Goal: Communication & Community: Connect with others

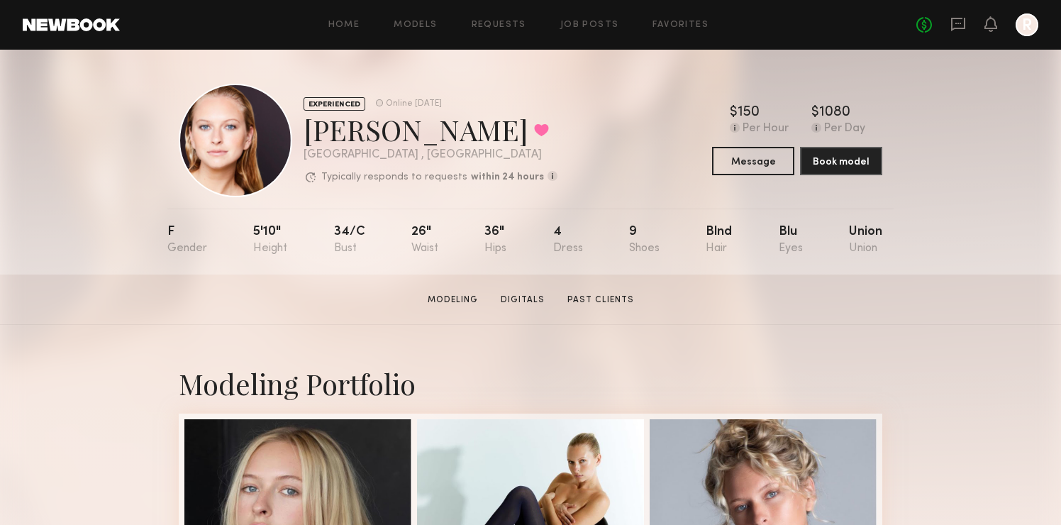
click at [490, 33] on div "Home Models Requests Job Posts Favorites Sign Out No fees up to $5,000 R" at bounding box center [579, 24] width 919 height 23
click at [490, 25] on link "Requests" at bounding box center [499, 25] width 55 height 9
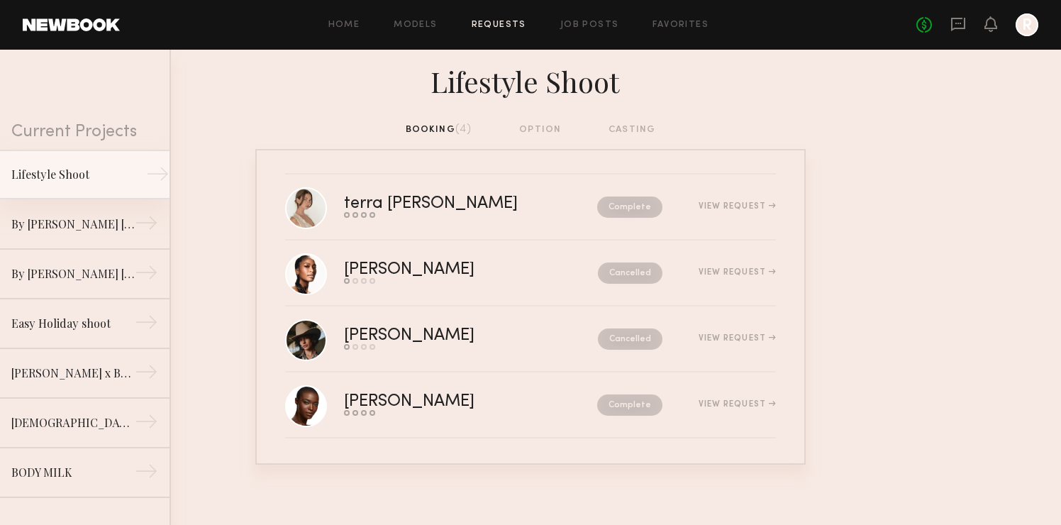
click at [93, 166] on div "Lifestyle Shoot" at bounding box center [72, 174] width 123 height 17
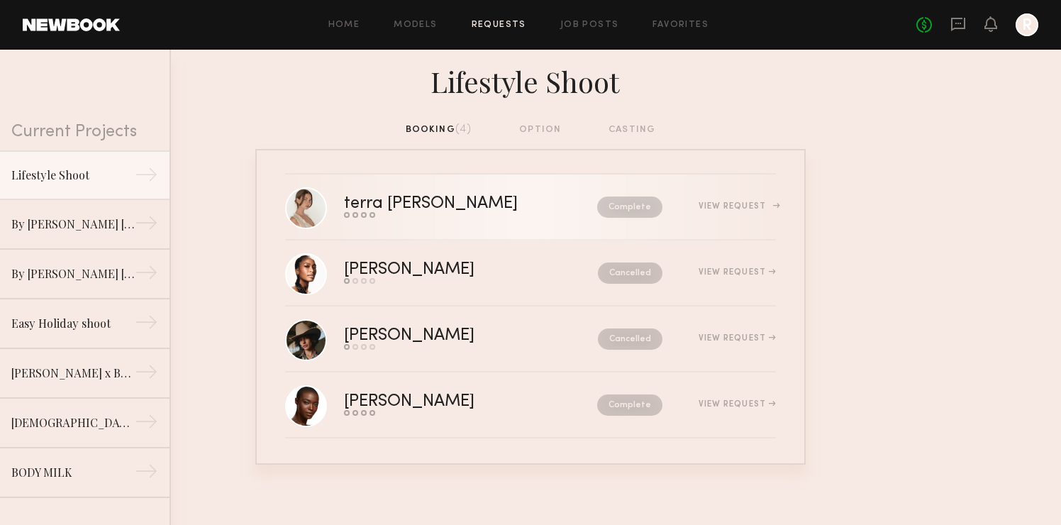
click at [409, 199] on div "terra jo w." at bounding box center [451, 204] width 214 height 16
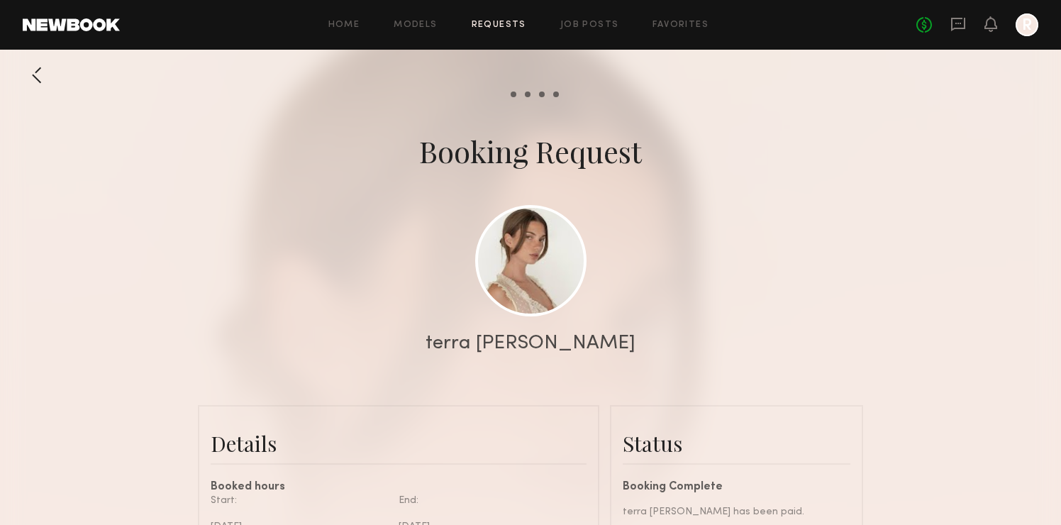
click at [1035, 26] on div at bounding box center [1027, 24] width 23 height 23
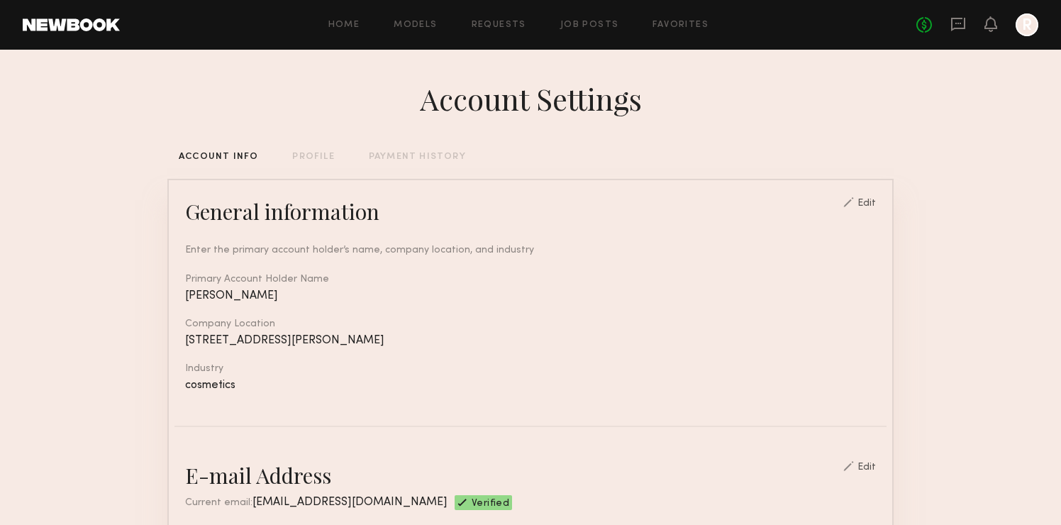
click at [421, 18] on div "Home Models Requests Job Posts Favorites Sign Out No fees up to $5,000 R" at bounding box center [579, 24] width 919 height 23
click at [423, 25] on link "Models" at bounding box center [415, 25] width 43 height 9
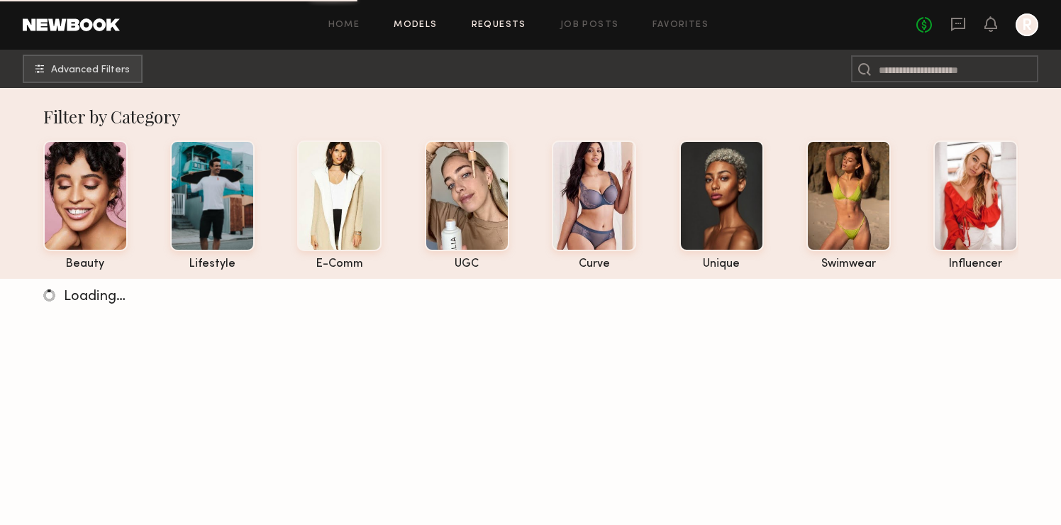
click at [517, 26] on link "Requests" at bounding box center [499, 25] width 55 height 9
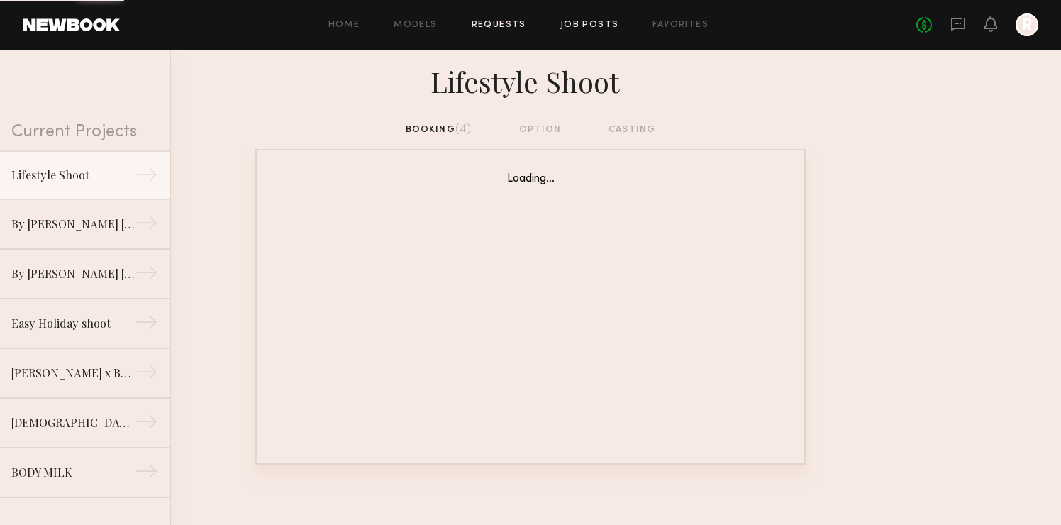
click at [576, 23] on link "Job Posts" at bounding box center [589, 25] width 59 height 9
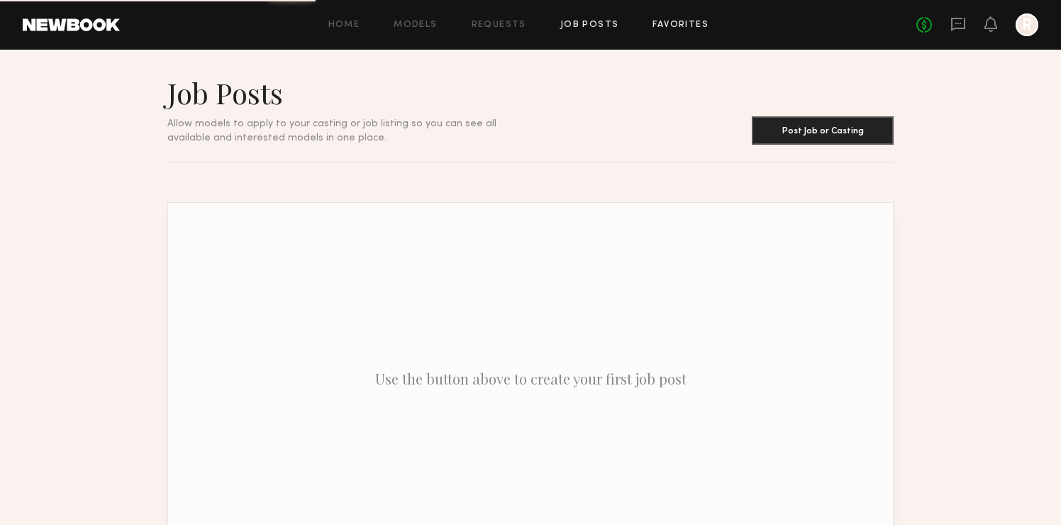
click at [660, 26] on link "Favorites" at bounding box center [681, 25] width 56 height 9
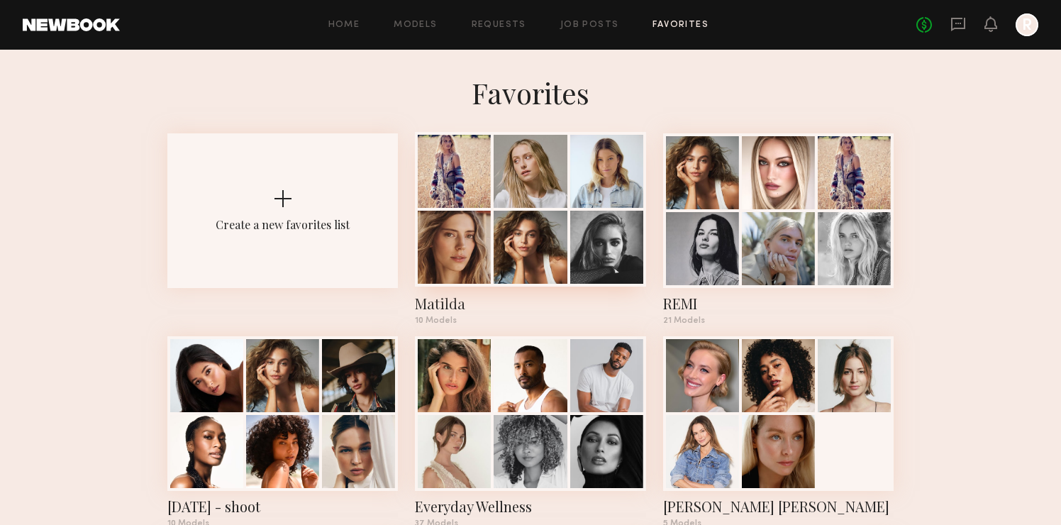
click at [423, 305] on div "Matilda" at bounding box center [530, 304] width 231 height 20
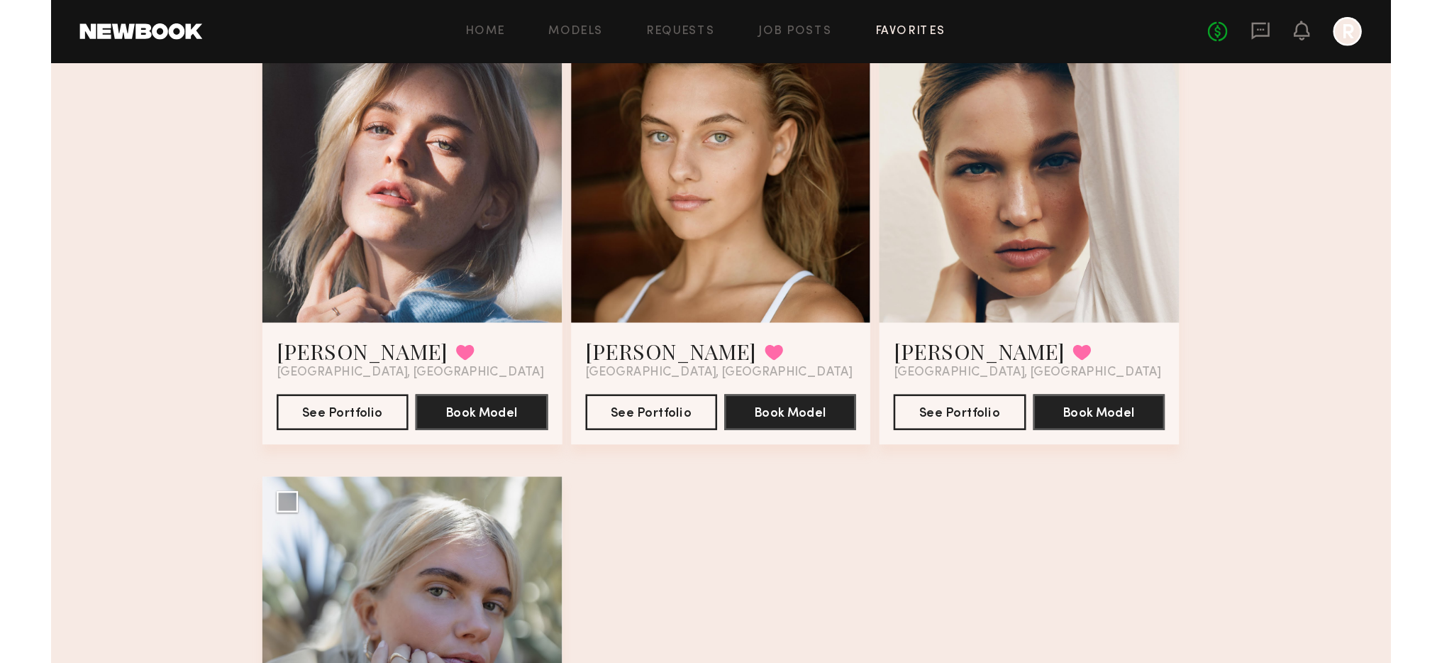
scroll to position [791, 0]
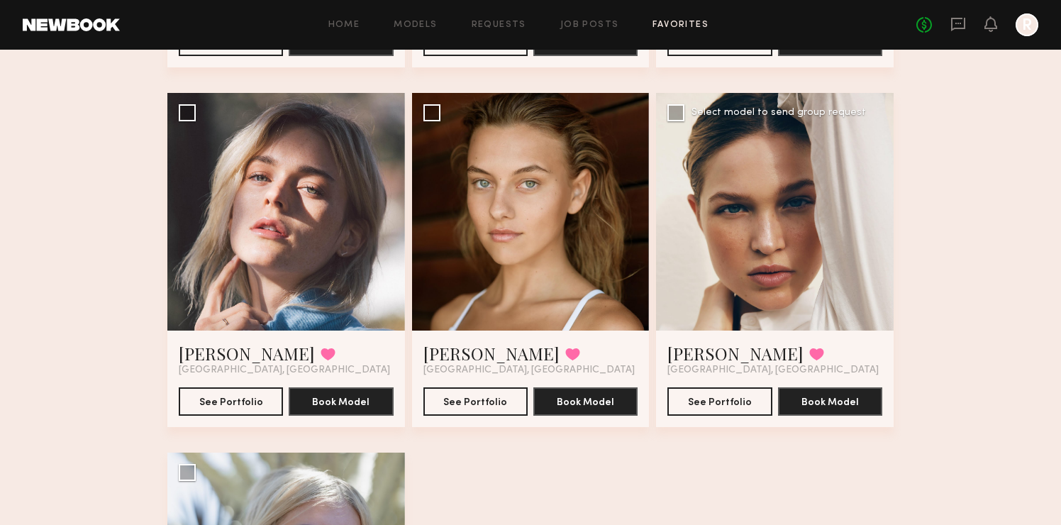
click at [709, 351] on div "Ali C. Favorited" at bounding box center [746, 353] width 157 height 23
click at [691, 350] on link "[PERSON_NAME]" at bounding box center [736, 353] width 136 height 23
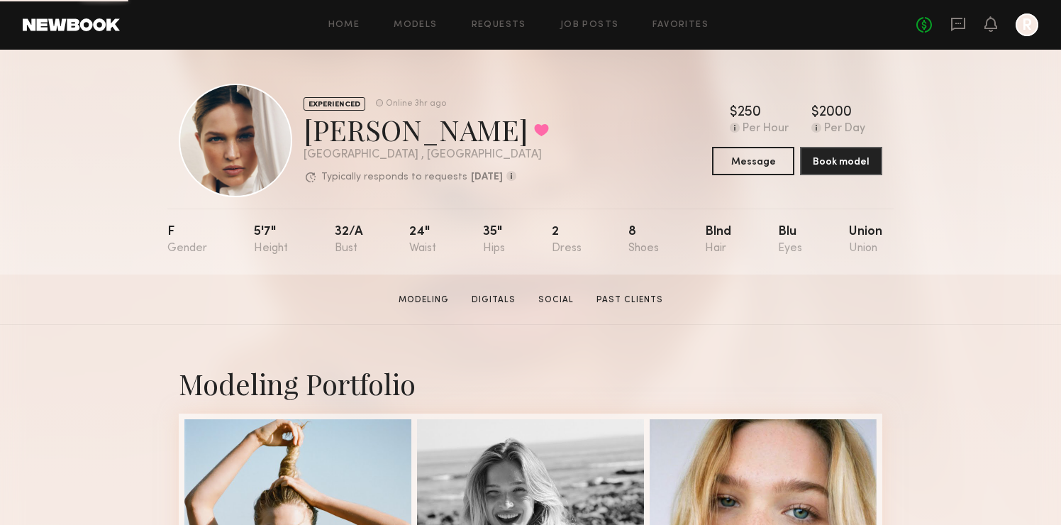
click at [755, 178] on div "EXPERIENCED Online 3hr ago [PERSON_NAME] Favorited [GEOGRAPHIC_DATA] , [GEOGRAP…" at bounding box center [531, 141] width 704 height 114
click at [746, 152] on button "Message" at bounding box center [753, 160] width 82 height 28
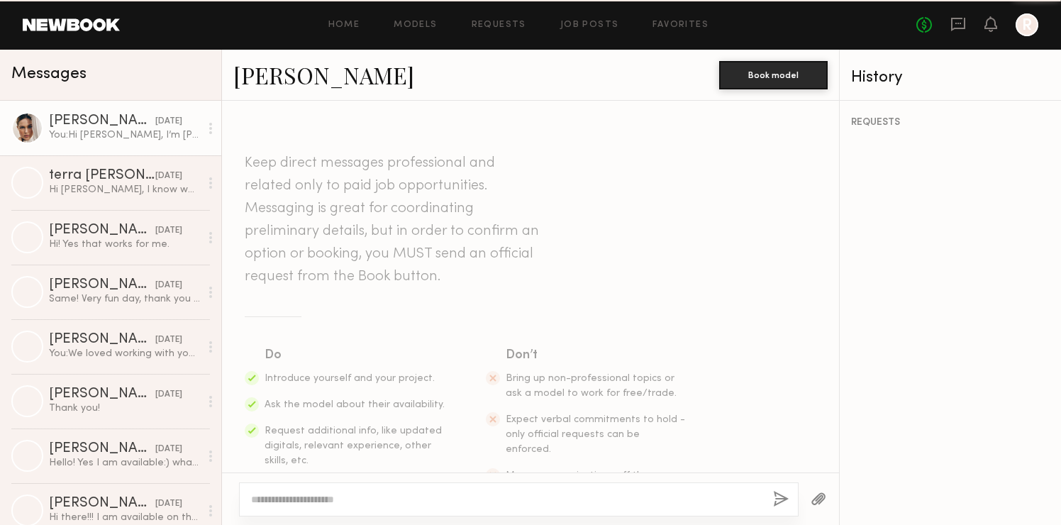
scroll to position [1101, 0]
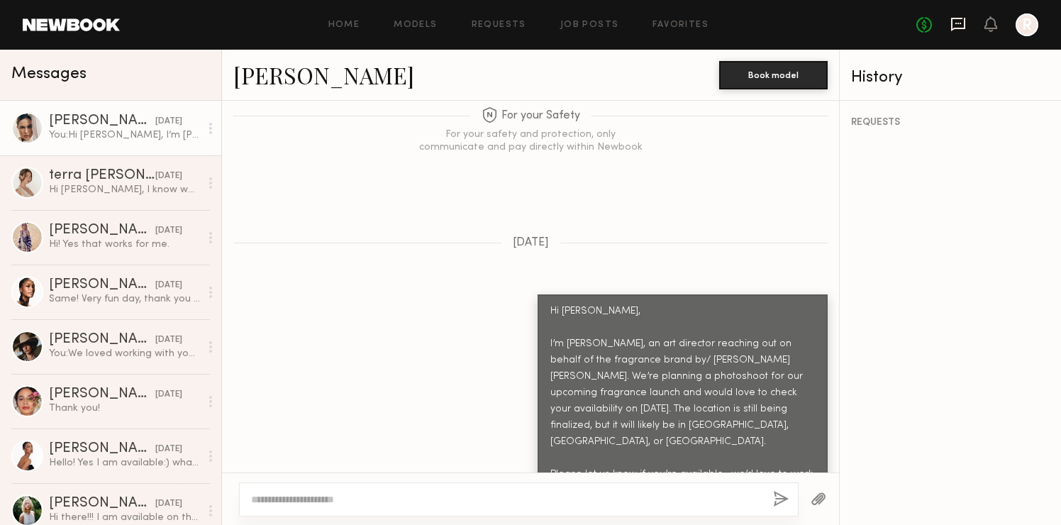
click at [958, 28] on icon at bounding box center [958, 24] width 14 height 13
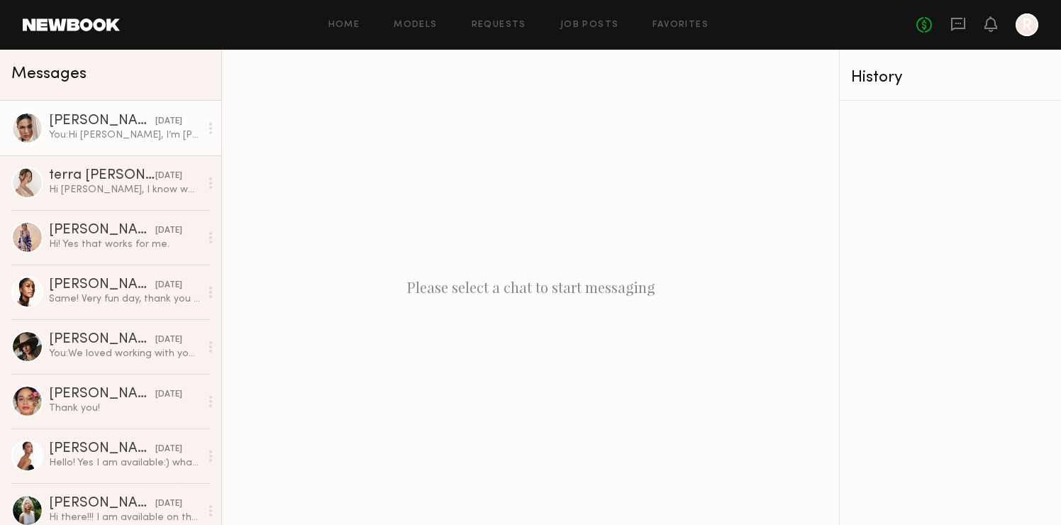
click at [112, 131] on div "You: Hi [PERSON_NAME], I’m [PERSON_NAME], an art director reaching out on behal…" at bounding box center [124, 134] width 151 height 13
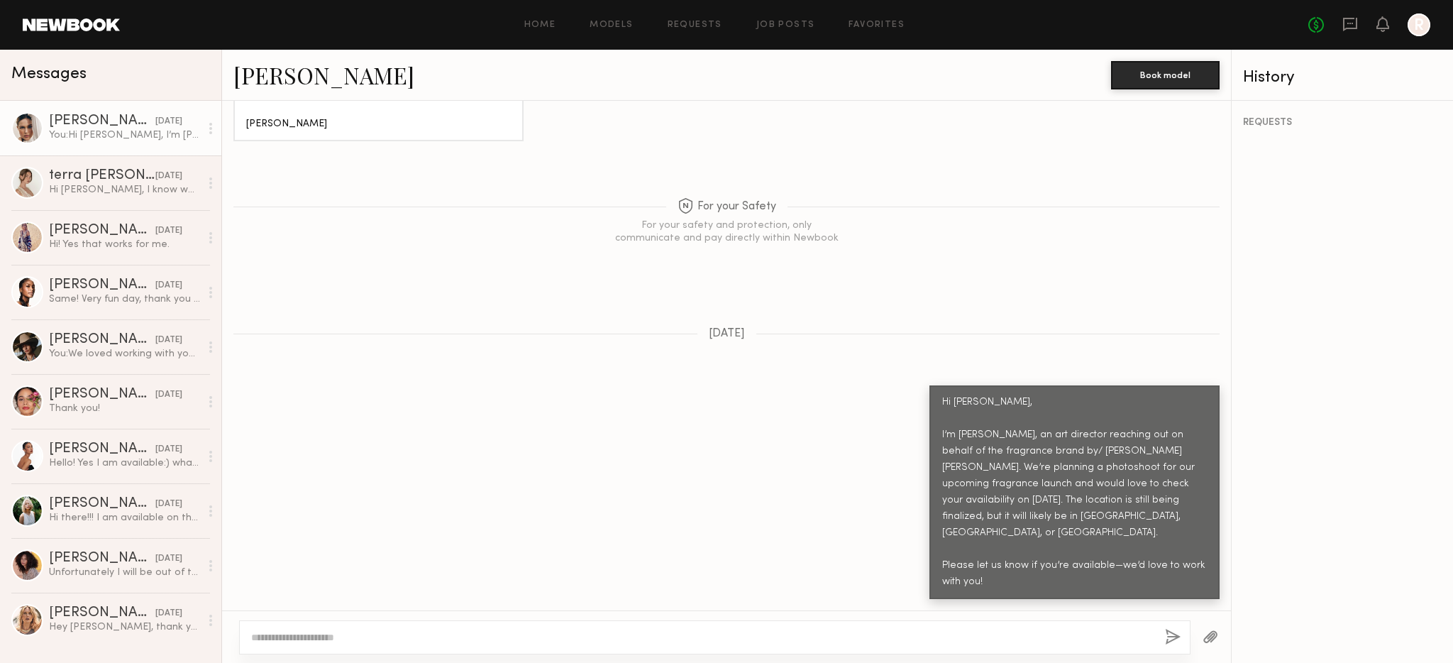
scroll to position [963, 0]
